Goal: Task Accomplishment & Management: Use online tool/utility

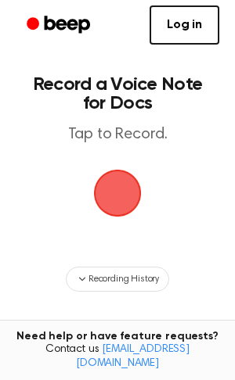
click at [127, 186] on span "button" at bounding box center [118, 193] width 44 height 44
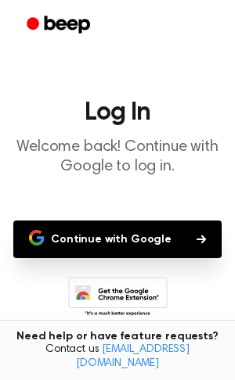
scroll to position [99, 0]
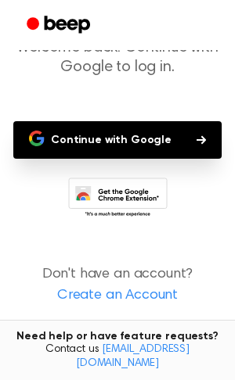
click at [181, 150] on button "Continue with Google" at bounding box center [117, 140] width 208 height 38
click at [114, 297] on link "Create an Account" at bounding box center [118, 296] width 204 height 21
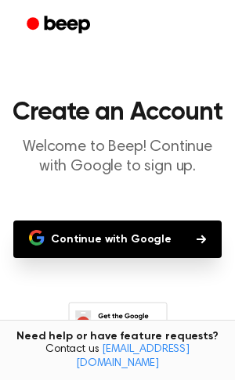
click at [69, 235] on button "Continue with Google" at bounding box center [117, 240] width 208 height 38
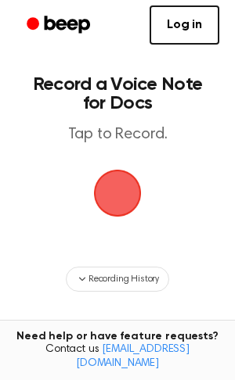
click at [127, 203] on span "button" at bounding box center [118, 193] width 81 height 81
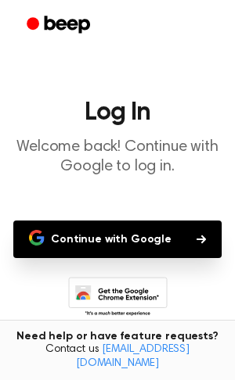
click at [181, 254] on button "Continue with Google" at bounding box center [117, 240] width 208 height 38
